Goal: Information Seeking & Learning: Learn about a topic

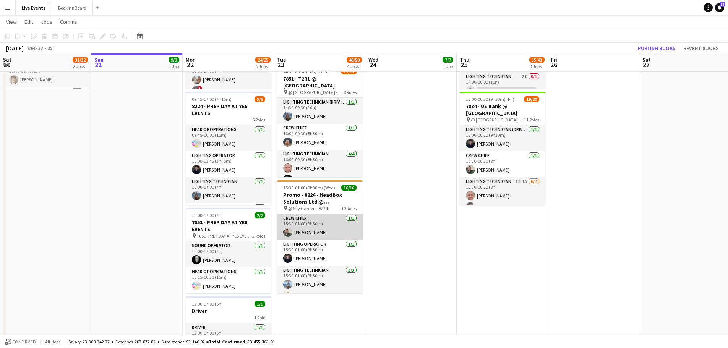
scroll to position [38, 0]
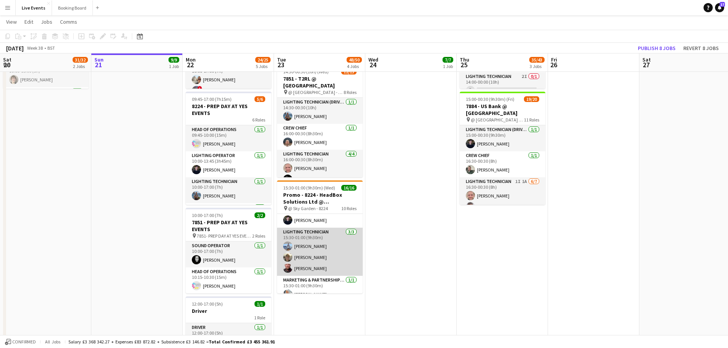
click at [334, 250] on app-card-role "Lighting Technician [DATE] 15:30-01:00 (9h30m) [PERSON_NAME] [PERSON_NAME] [PER…" at bounding box center [320, 252] width 86 height 48
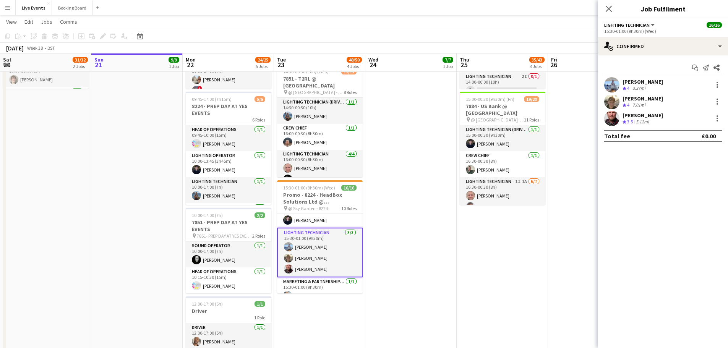
click at [613, 85] on app-user-avatar at bounding box center [611, 84] width 15 height 15
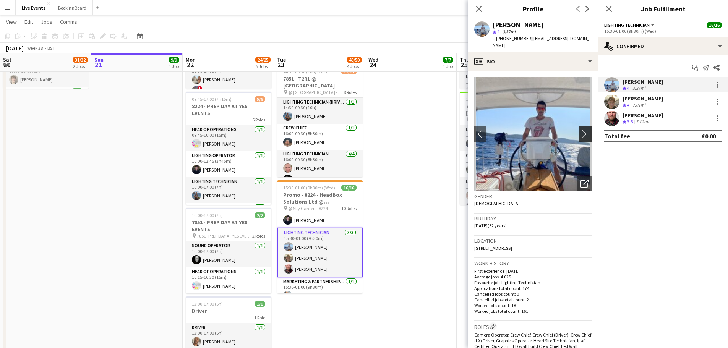
click at [580, 130] on app-icon "chevron-right" at bounding box center [586, 134] width 12 height 8
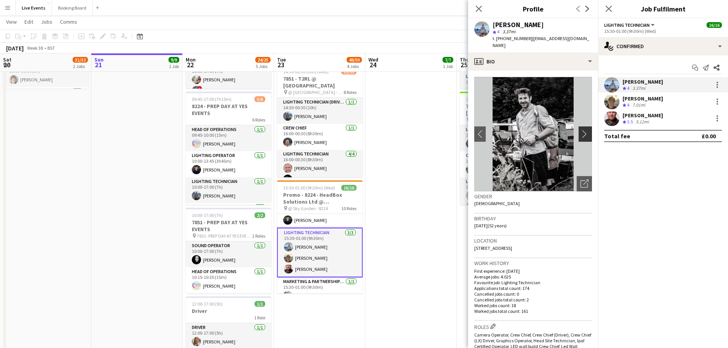
click at [580, 130] on app-icon "chevron-right" at bounding box center [586, 134] width 12 height 8
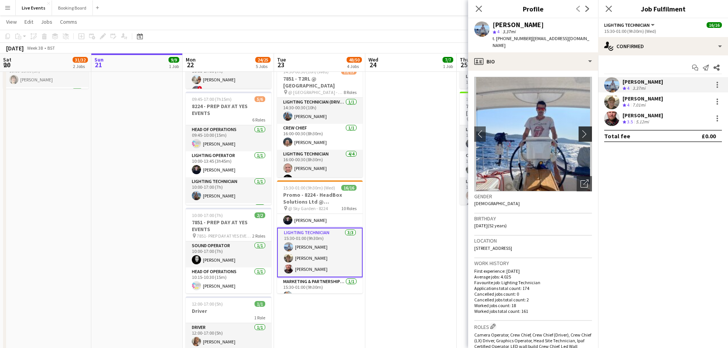
click at [580, 130] on app-icon "chevron-right" at bounding box center [586, 134] width 12 height 8
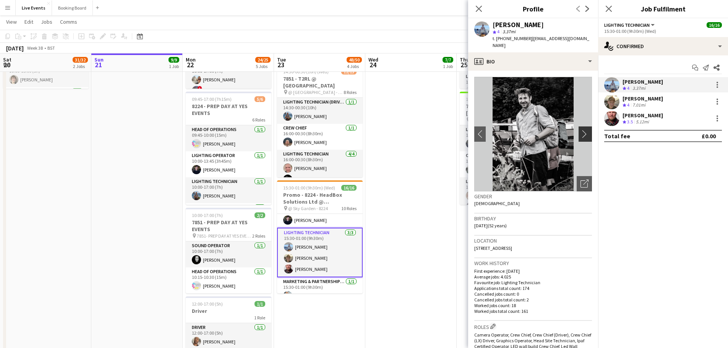
click at [580, 130] on app-icon "chevron-right" at bounding box center [586, 134] width 12 height 8
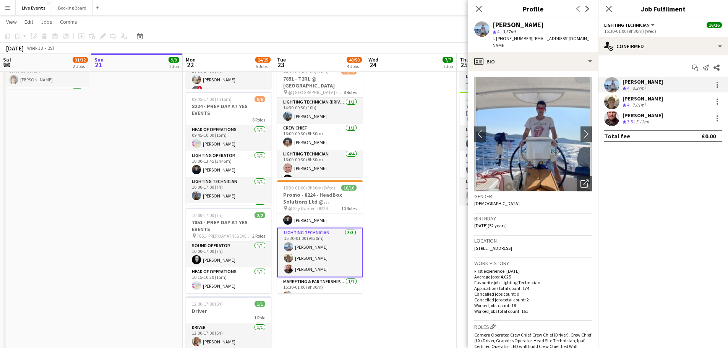
click at [636, 97] on div "[PERSON_NAME]" at bounding box center [642, 98] width 40 height 7
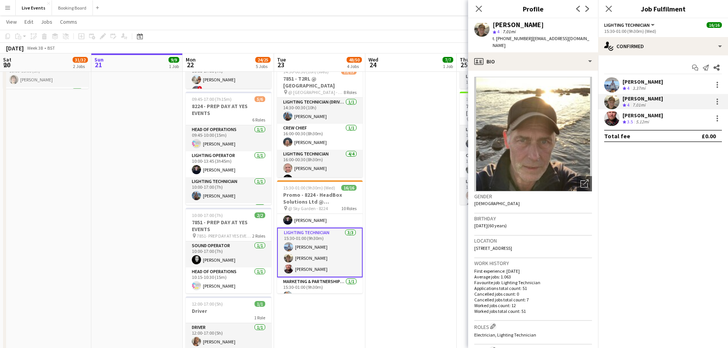
click at [635, 119] on div "5.12mi" at bounding box center [642, 122] width 16 height 6
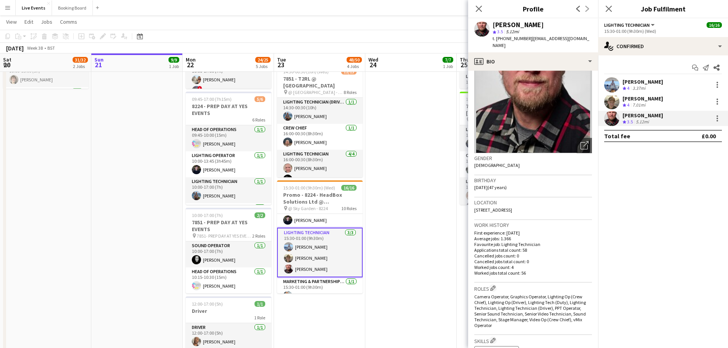
scroll to position [0, 0]
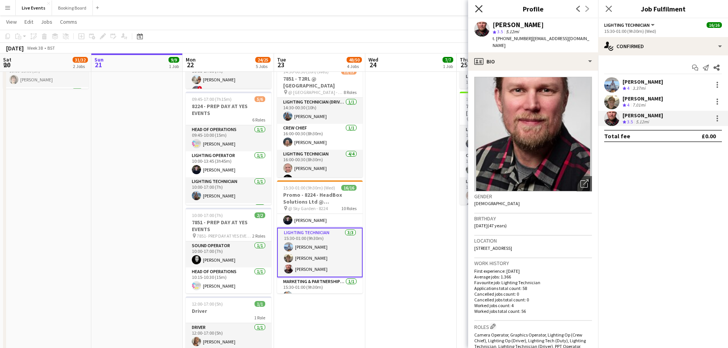
click at [479, 7] on icon "Close pop-in" at bounding box center [478, 8] width 7 height 7
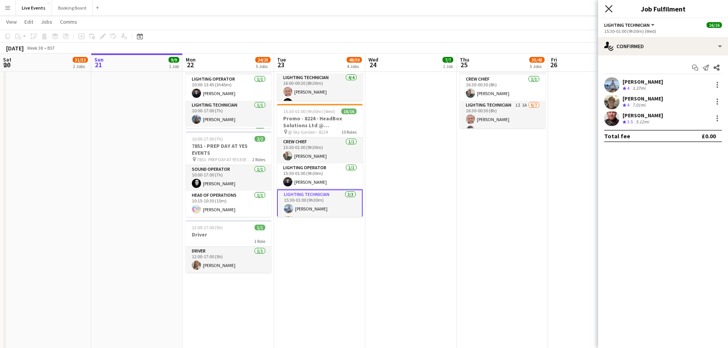
click at [605, 9] on icon "Close pop-in" at bounding box center [608, 8] width 7 height 7
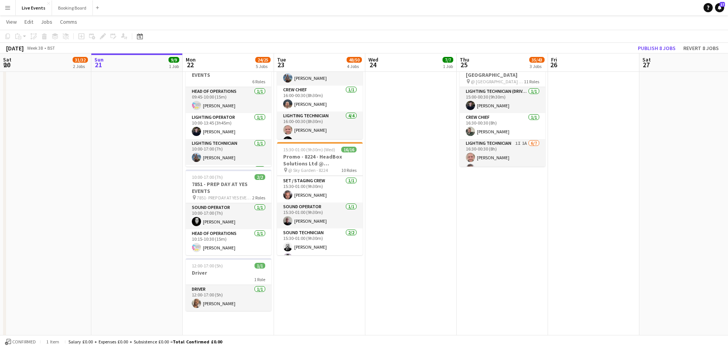
scroll to position [248, 0]
